Goal: Task Accomplishment & Management: Use online tool/utility

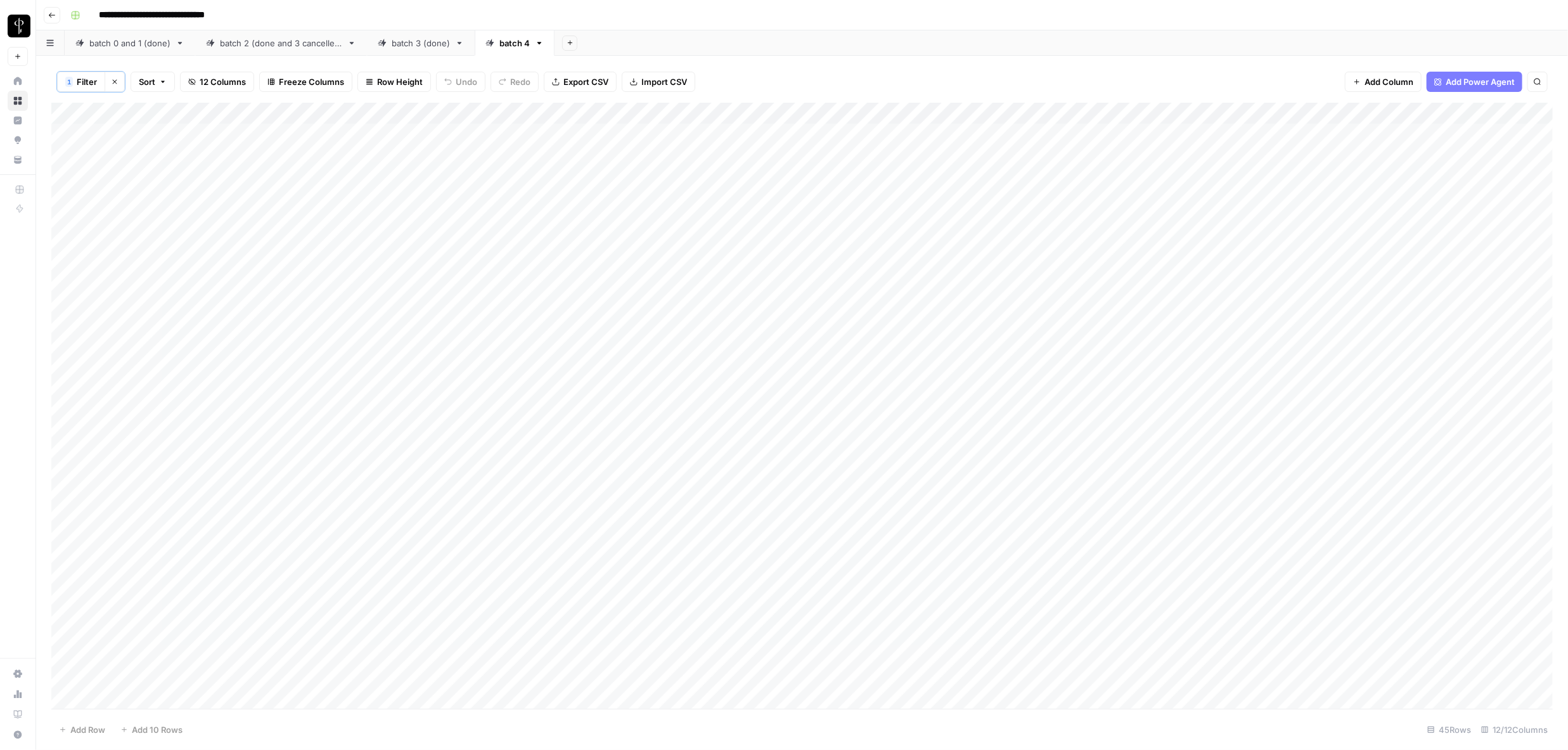
click at [482, 156] on div "Add Column" at bounding box center [802, 406] width 1501 height 608
click at [398, 43] on div "batch 3 (done)" at bounding box center [421, 42] width 58 height 13
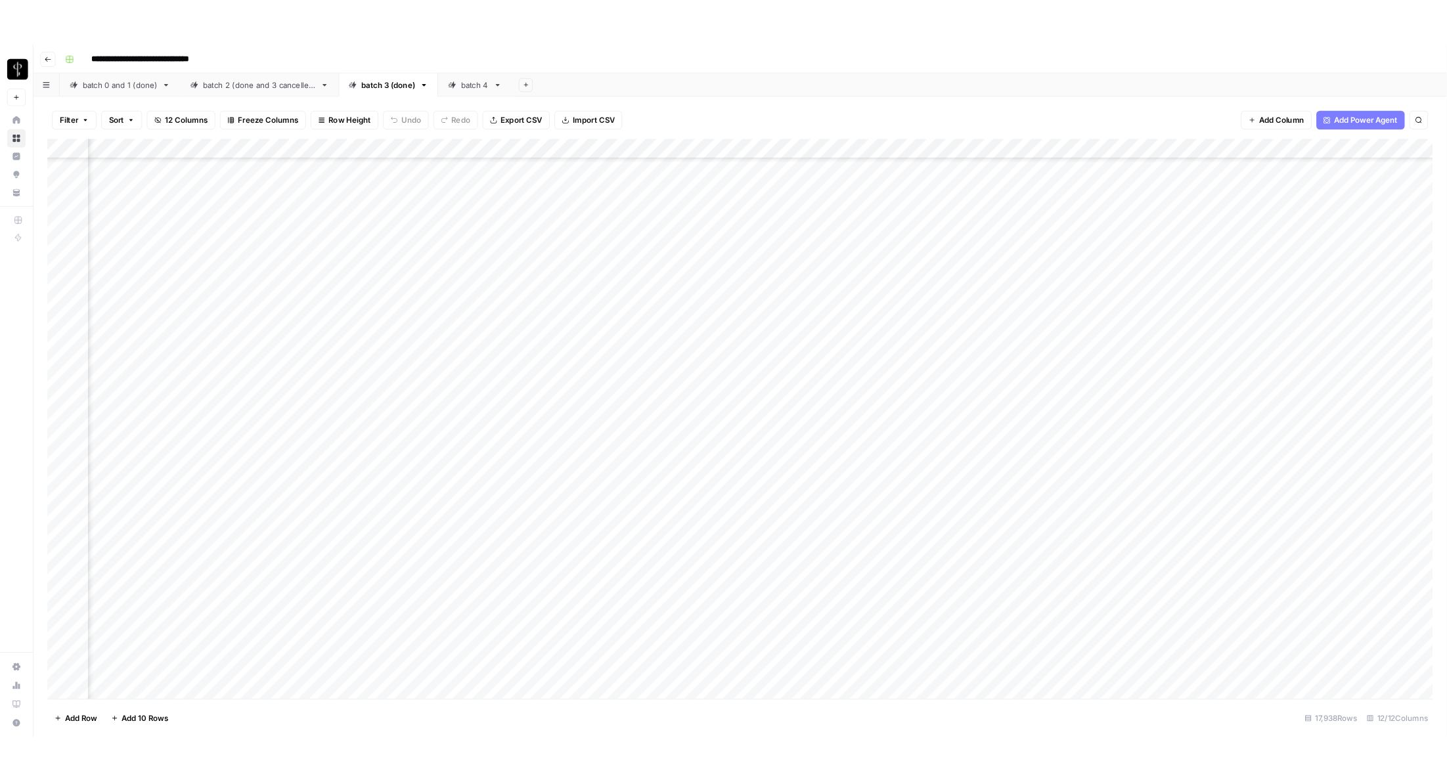
scroll to position [1495, 100]
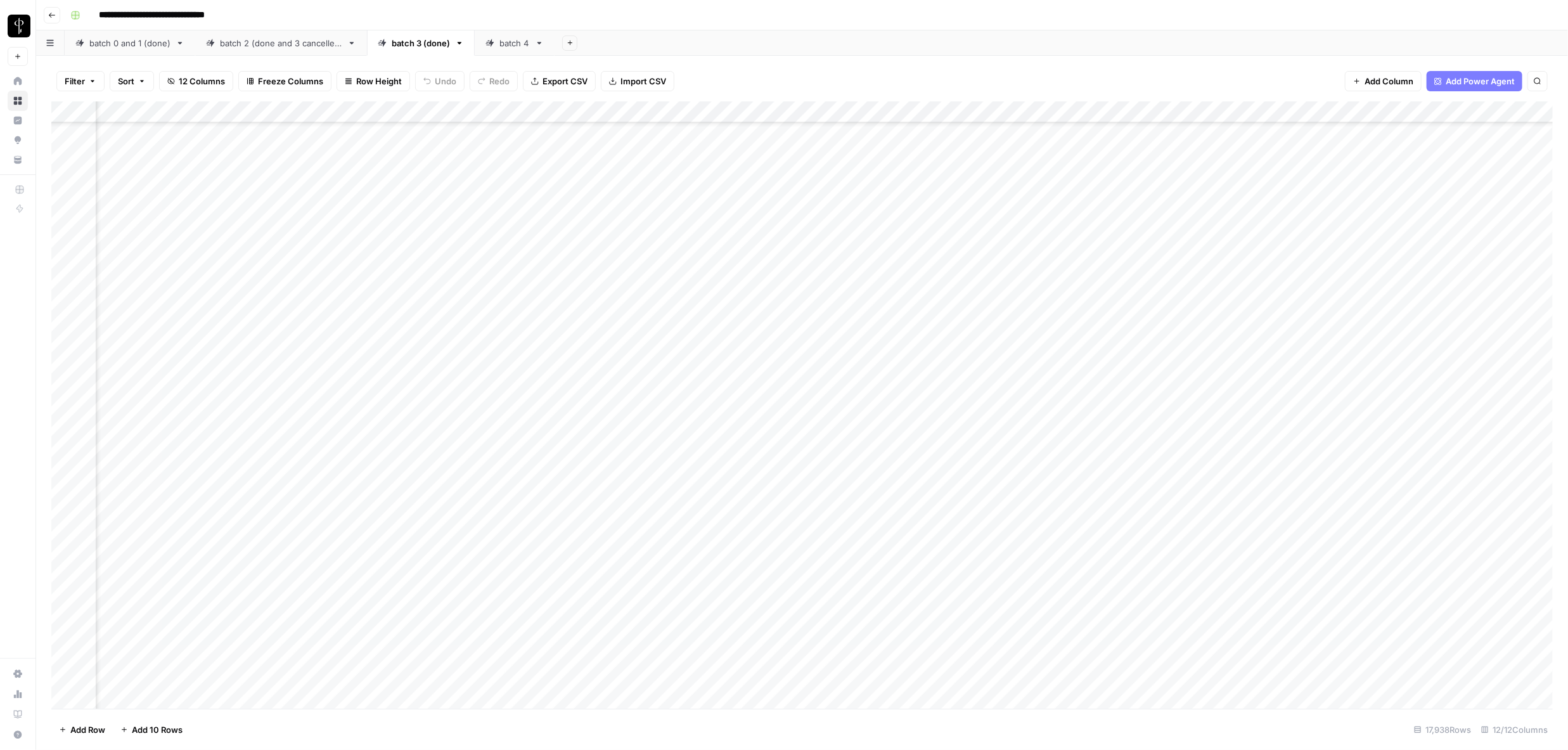
click at [1064, 112] on div "Add Column" at bounding box center [802, 405] width 1501 height 608
click at [974, 298] on icon "button" at bounding box center [973, 300] width 8 height 5
type input "LP Copyright master workflow"
click at [181, 159] on div "LP Copyright master workflow is equal to Delete Add Filter" at bounding box center [365, 158] width 586 height 45
click at [276, 146] on input "text" at bounding box center [348, 147] width 154 height 13
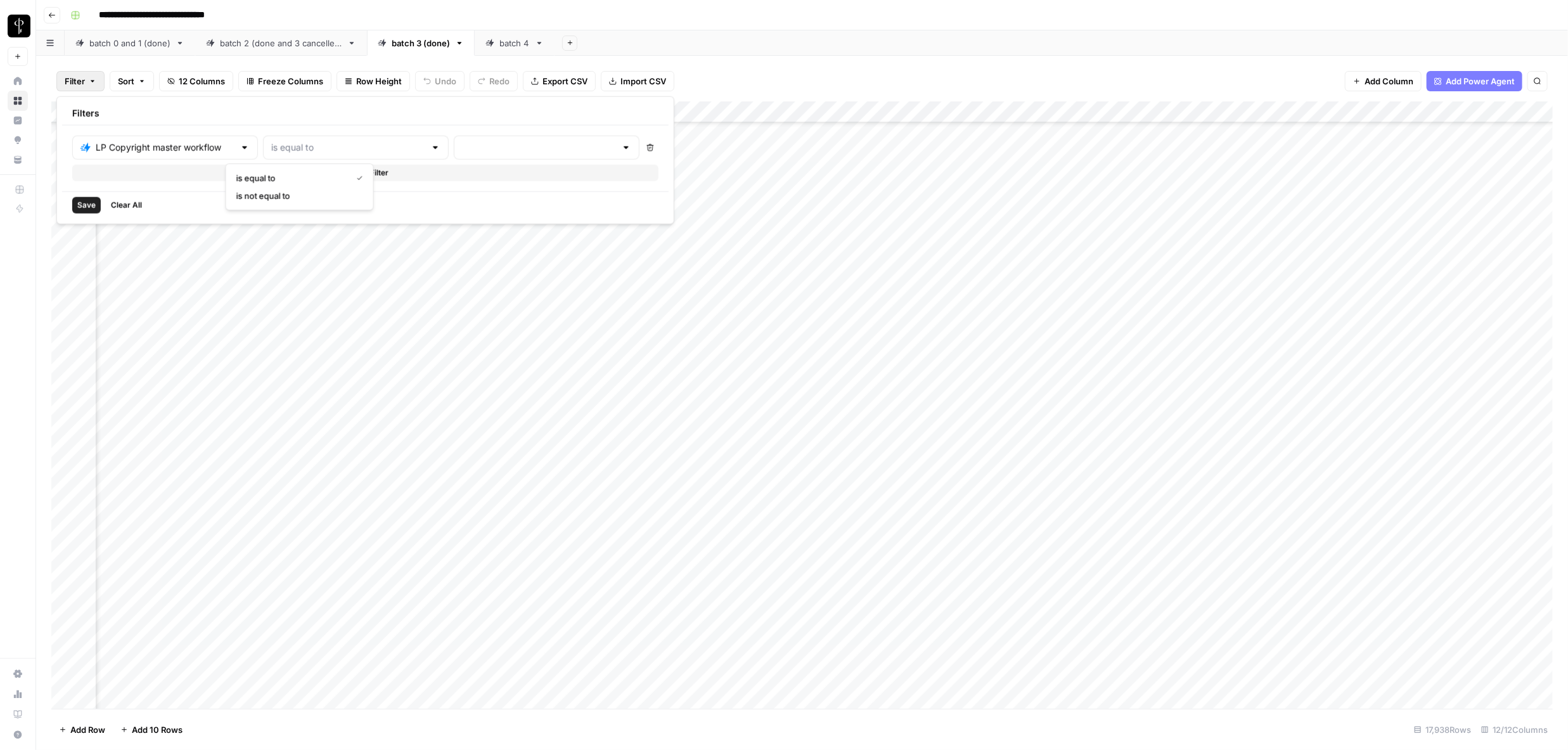
type input "is equal to"
click at [454, 147] on div at bounding box center [546, 148] width 185 height 24
click at [426, 213] on span "error" at bounding box center [451, 213] width 122 height 13
click at [95, 208] on span "Save" at bounding box center [86, 206] width 18 height 12
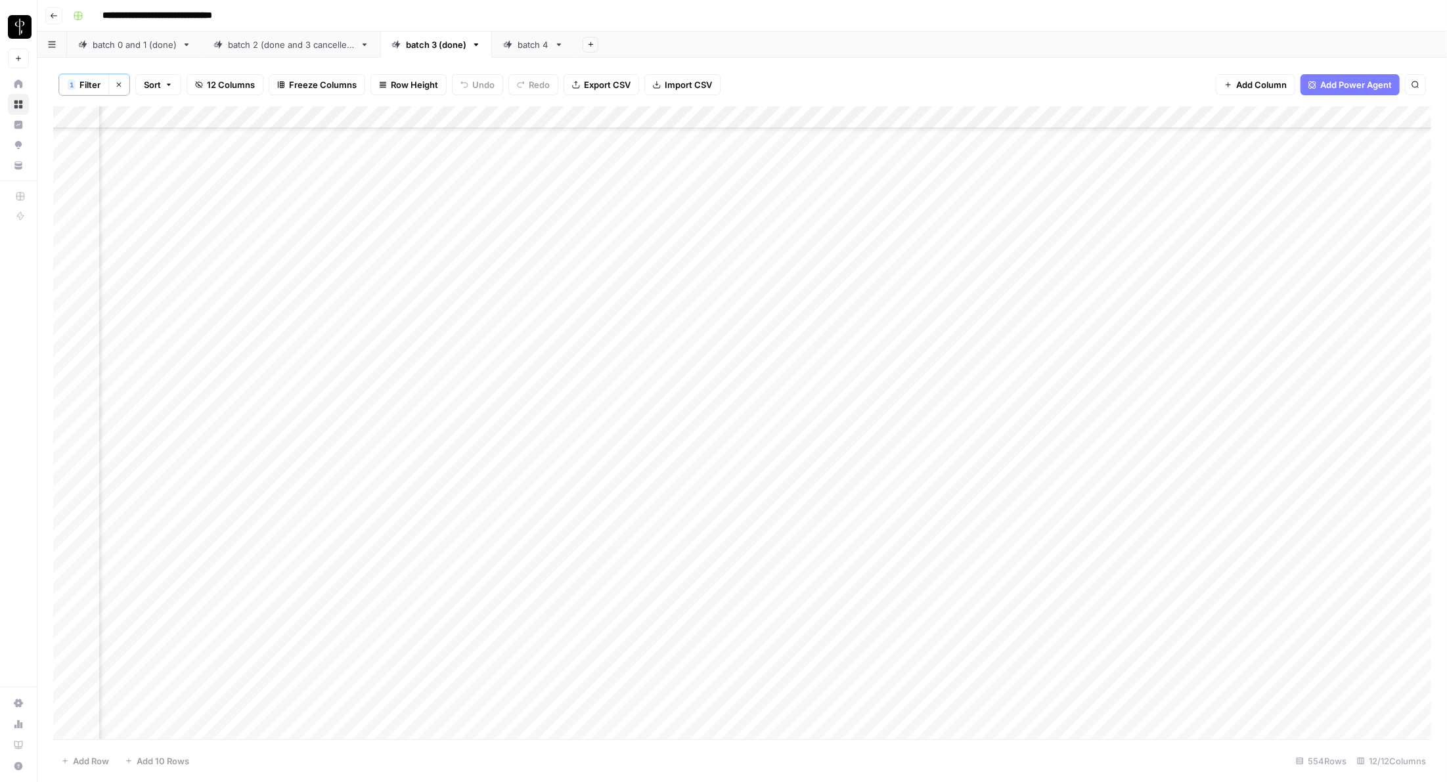
click at [357, 111] on div "Add Column" at bounding box center [742, 423] width 1378 height 634
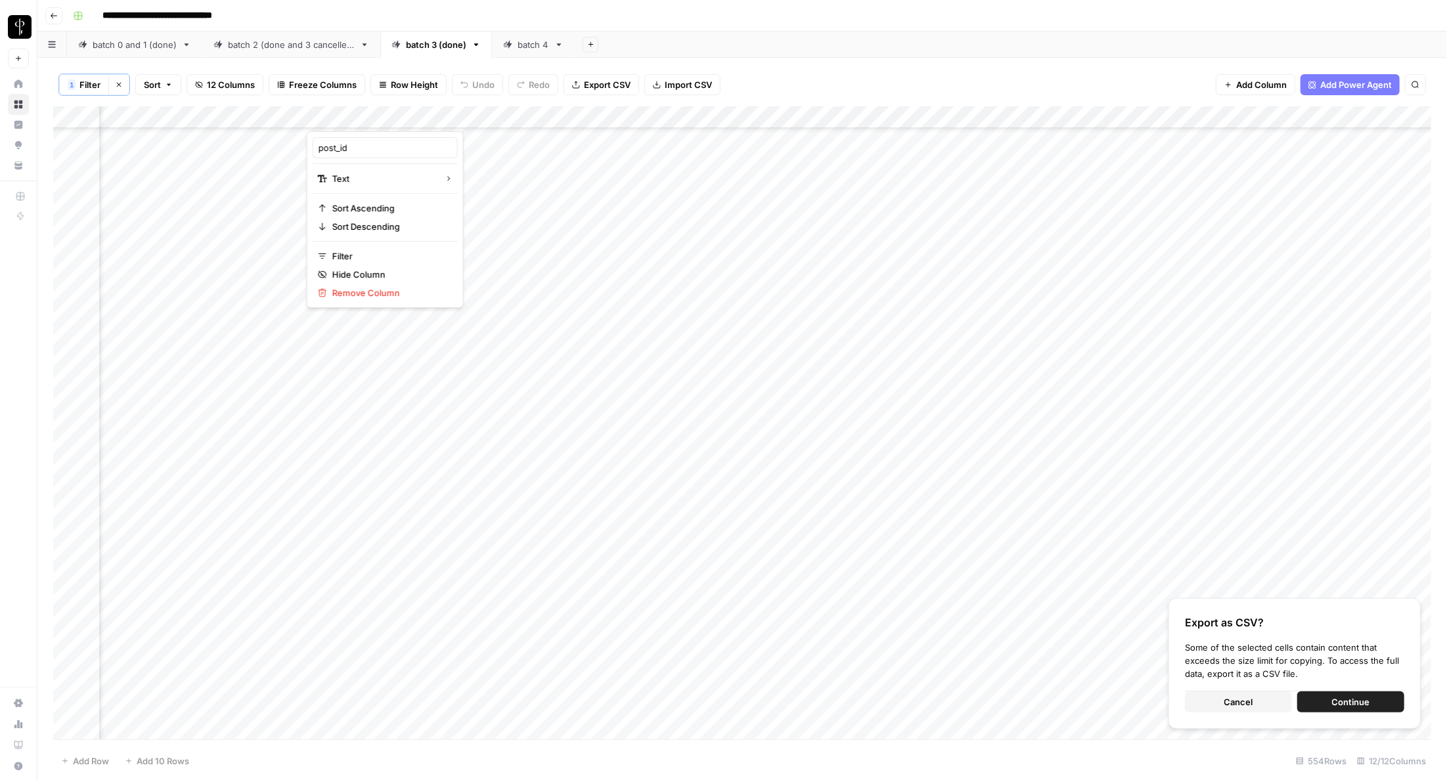
click at [456, 194] on div "Add Column" at bounding box center [742, 423] width 1378 height 634
click at [412, 115] on div "Add Column" at bounding box center [742, 423] width 1378 height 634
click at [465, 201] on div "Add Column" at bounding box center [742, 423] width 1378 height 634
click at [450, 145] on div "Add Column" at bounding box center [742, 423] width 1378 height 634
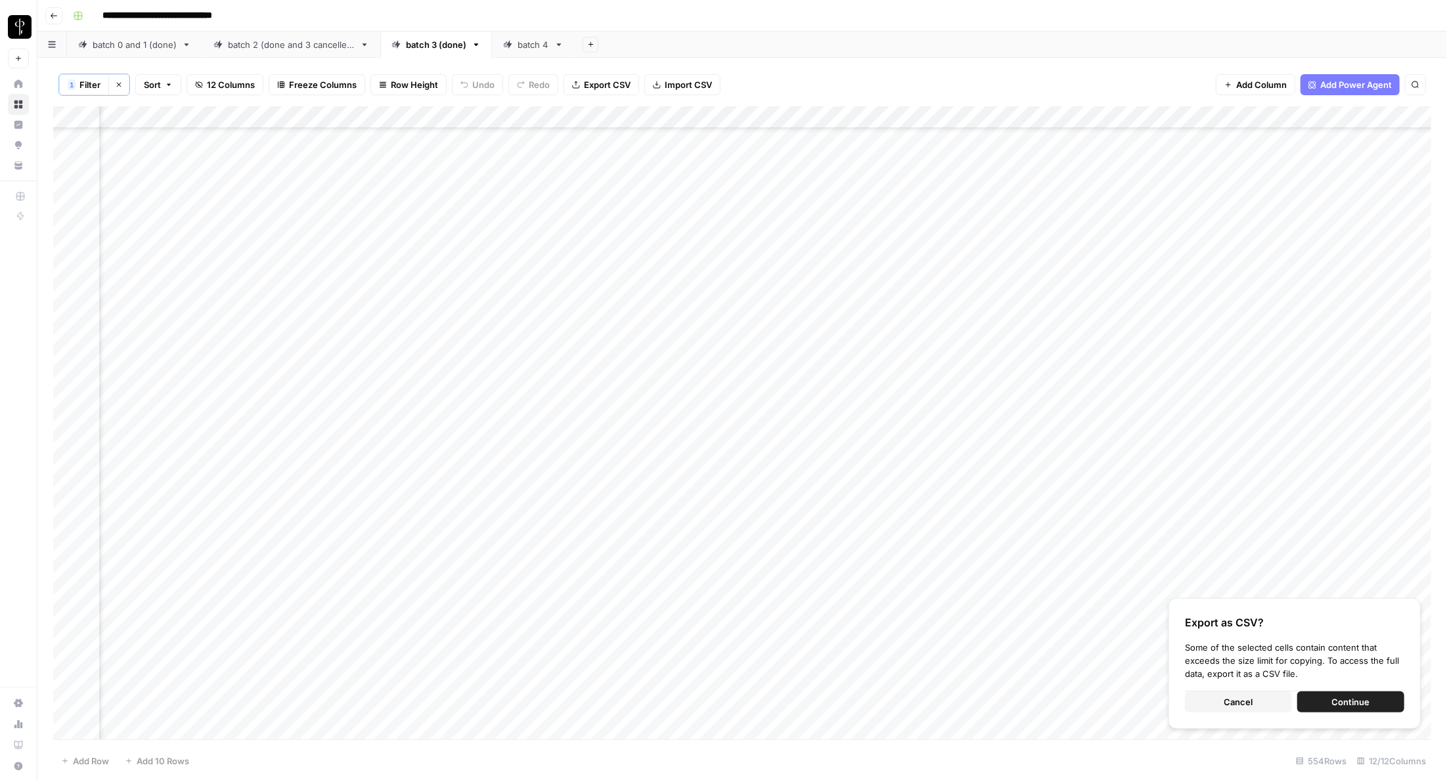
scroll to position [0, 100]
click at [424, 146] on div "Add Column" at bounding box center [742, 423] width 1378 height 634
click at [417, 229] on div "Add Column" at bounding box center [742, 423] width 1378 height 634
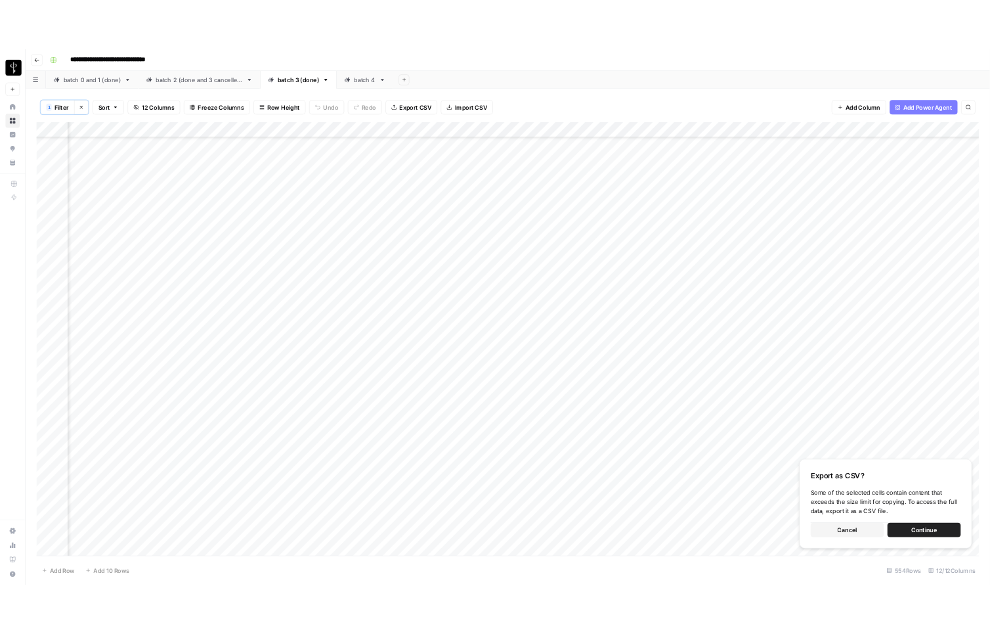
scroll to position [782, 100]
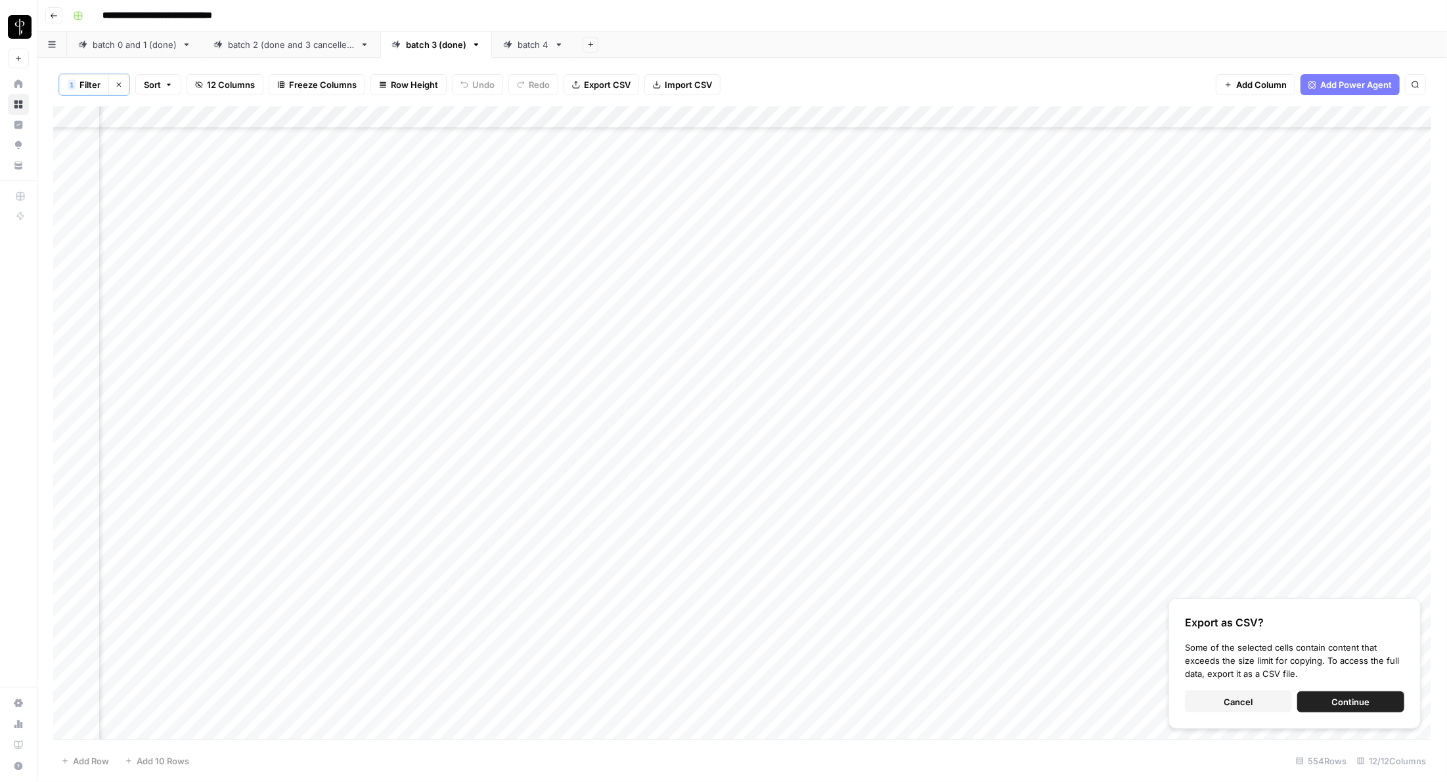
click at [1103, 696] on button "Continue" at bounding box center [1350, 702] width 107 height 21
click at [406, 271] on div "Add Column" at bounding box center [742, 423] width 1378 height 634
click at [372, 117] on div "Add Column" at bounding box center [742, 423] width 1378 height 634
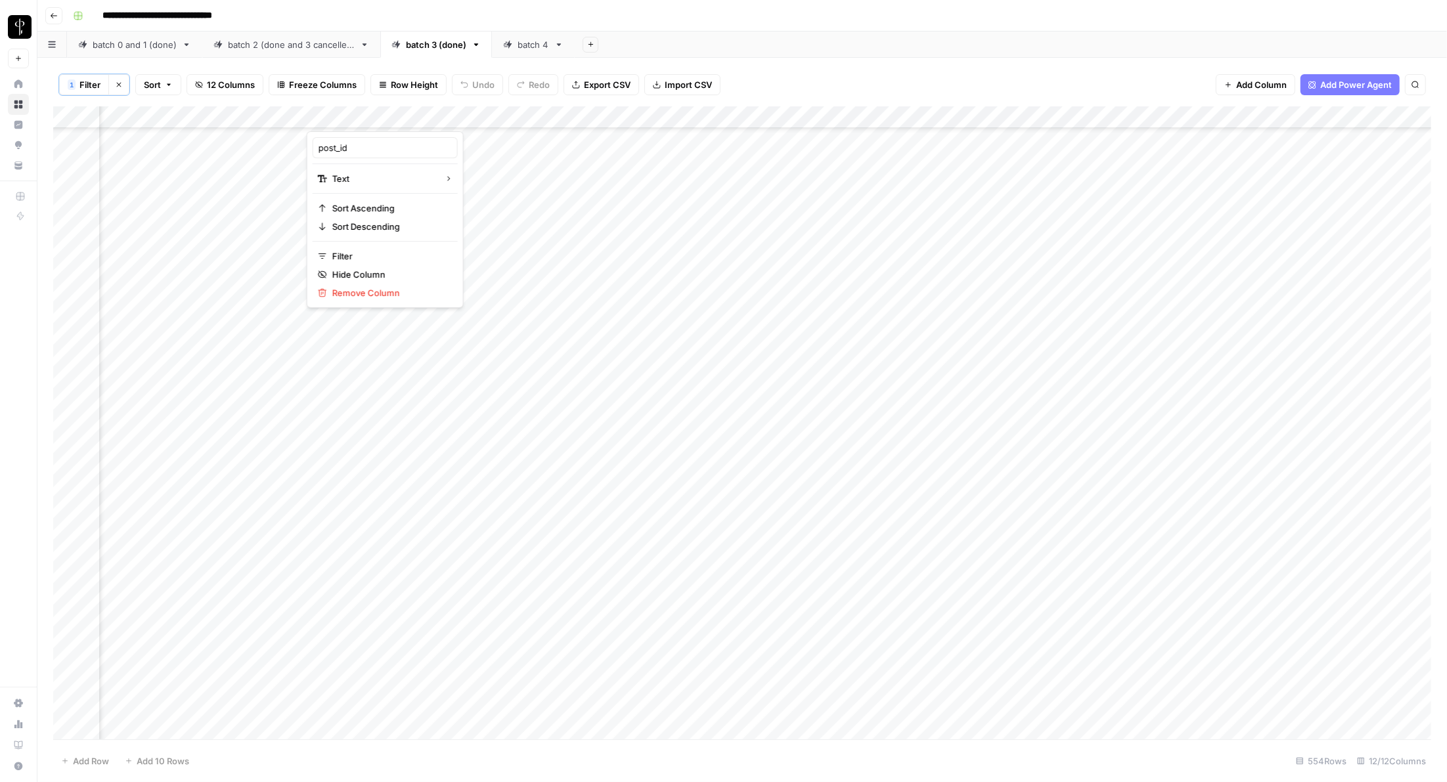
click at [623, 81] on span "Export CSV" at bounding box center [607, 84] width 47 height 13
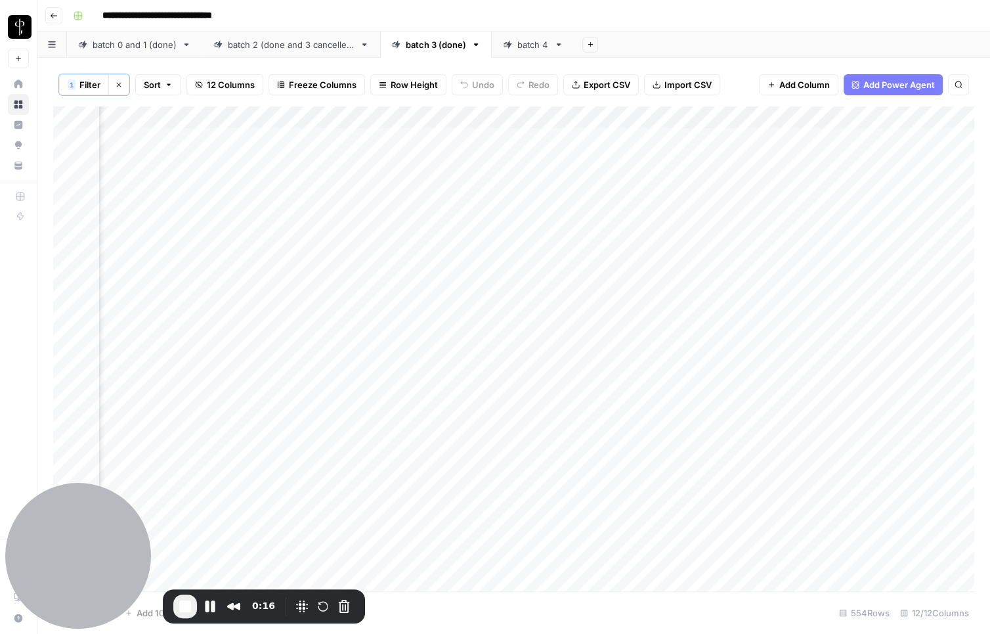
scroll to position [0, 423]
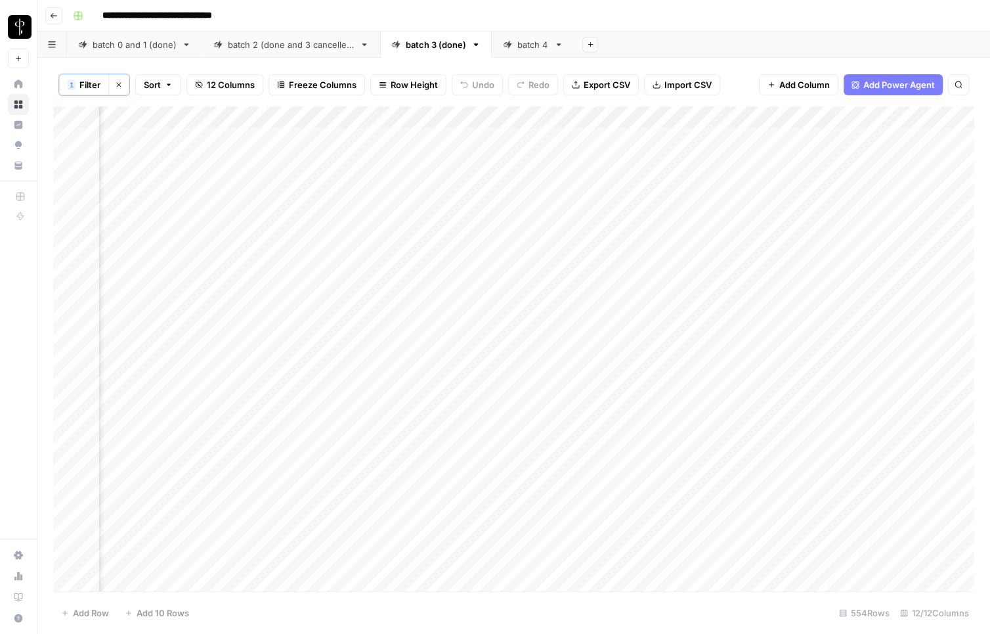
click at [115, 82] on icon "button" at bounding box center [119, 85] width 8 height 8
click at [132, 47] on div "batch 0 and 1 (done)" at bounding box center [135, 44] width 84 height 13
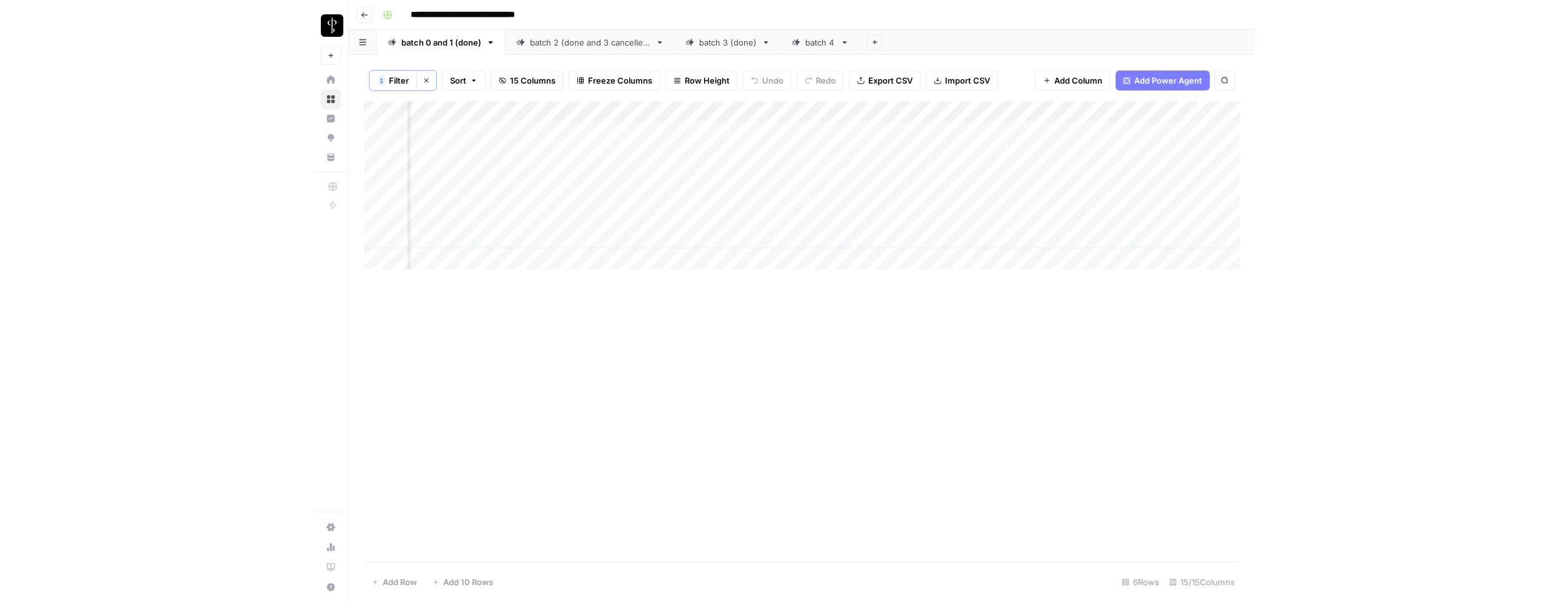
scroll to position [0, 163]
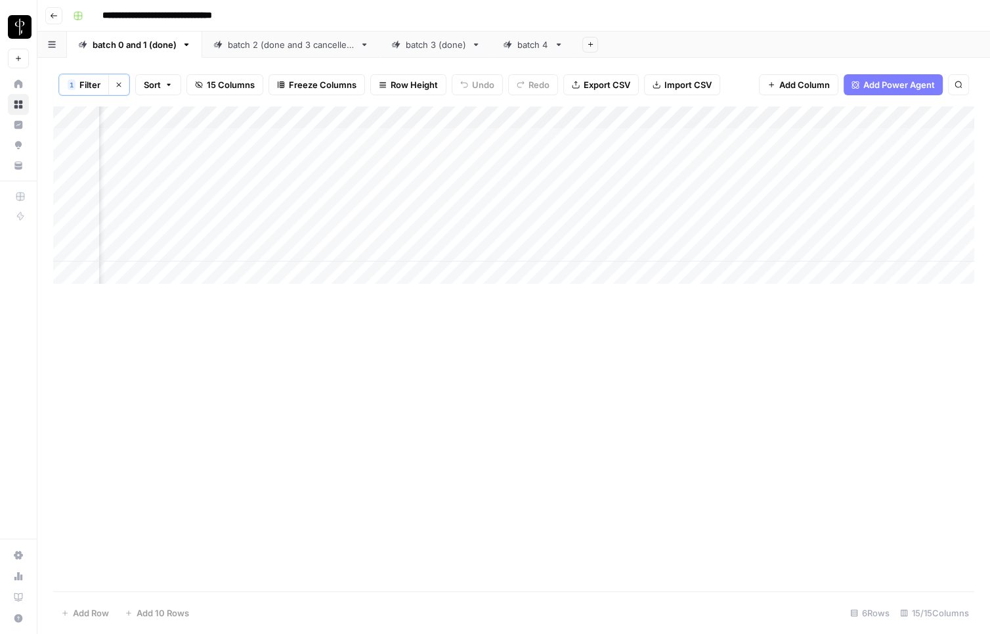
drag, startPoint x: 282, startPoint y: 135, endPoint x: 294, endPoint y: 250, distance: 115.5
click at [294, 250] on div "Add Column" at bounding box center [513, 194] width 921 height 177
